Goal: Transaction & Acquisition: Purchase product/service

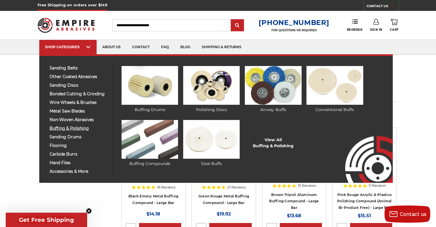
click at [70, 128] on span "buffing & polishing" at bounding box center [79, 128] width 59 height 4
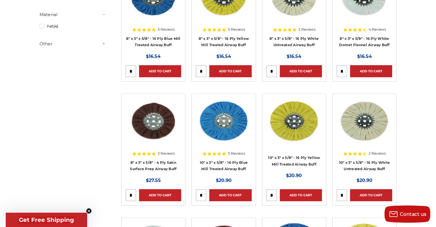
scroll to position [143, 0]
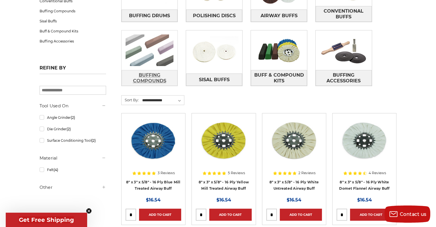
click at [155, 80] on span "Buffing Compounds" at bounding box center [150, 77] width 56 height 15
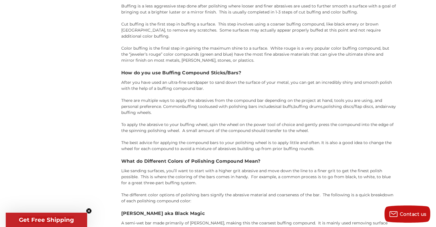
scroll to position [669, 0]
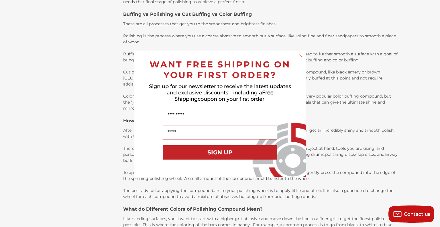
click at [300, 56] on circle "Close dialog" at bounding box center [300, 55] width 5 height 5
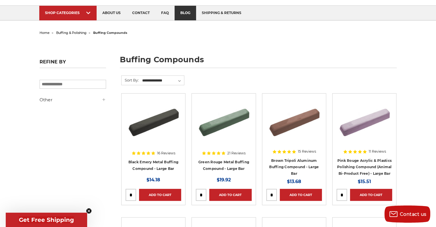
scroll to position [0, 0]
